Goal: Navigation & Orientation: Find specific page/section

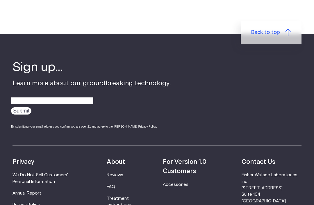
scroll to position [1837, 0]
click at [183, 183] on link "Accessories" at bounding box center [176, 185] width 26 height 4
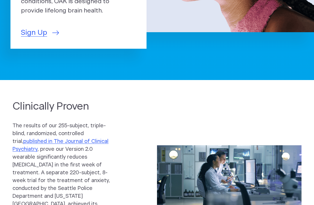
scroll to position [0, 0]
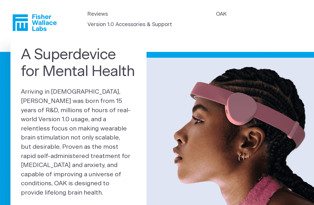
click at [216, 18] on link "OAK" at bounding box center [221, 14] width 10 height 8
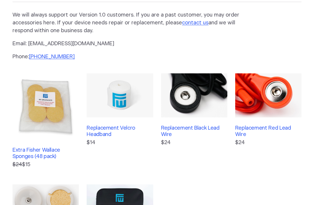
scroll to position [55, 0]
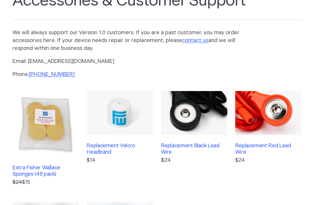
click at [100, 145] on h3 "Replacement Velcro Headband" at bounding box center [120, 149] width 66 height 12
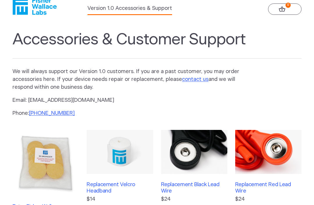
scroll to position [0, 0]
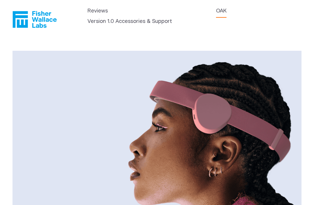
scroll to position [6, 0]
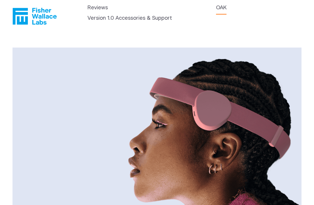
click at [199, 8] on header "Reviews OAK Version 1.0 Accessories & Support" at bounding box center [157, 15] width 314 height 42
click at [216, 12] on link "OAK" at bounding box center [221, 8] width 10 height 8
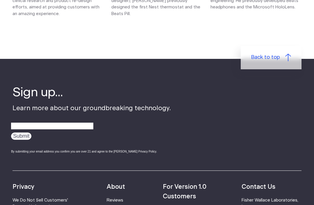
scroll to position [848, 0]
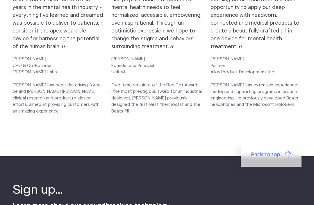
scroll to position [745, 0]
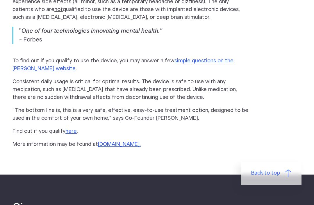
scroll to position [754, 0]
